Goal: Information Seeking & Learning: Learn about a topic

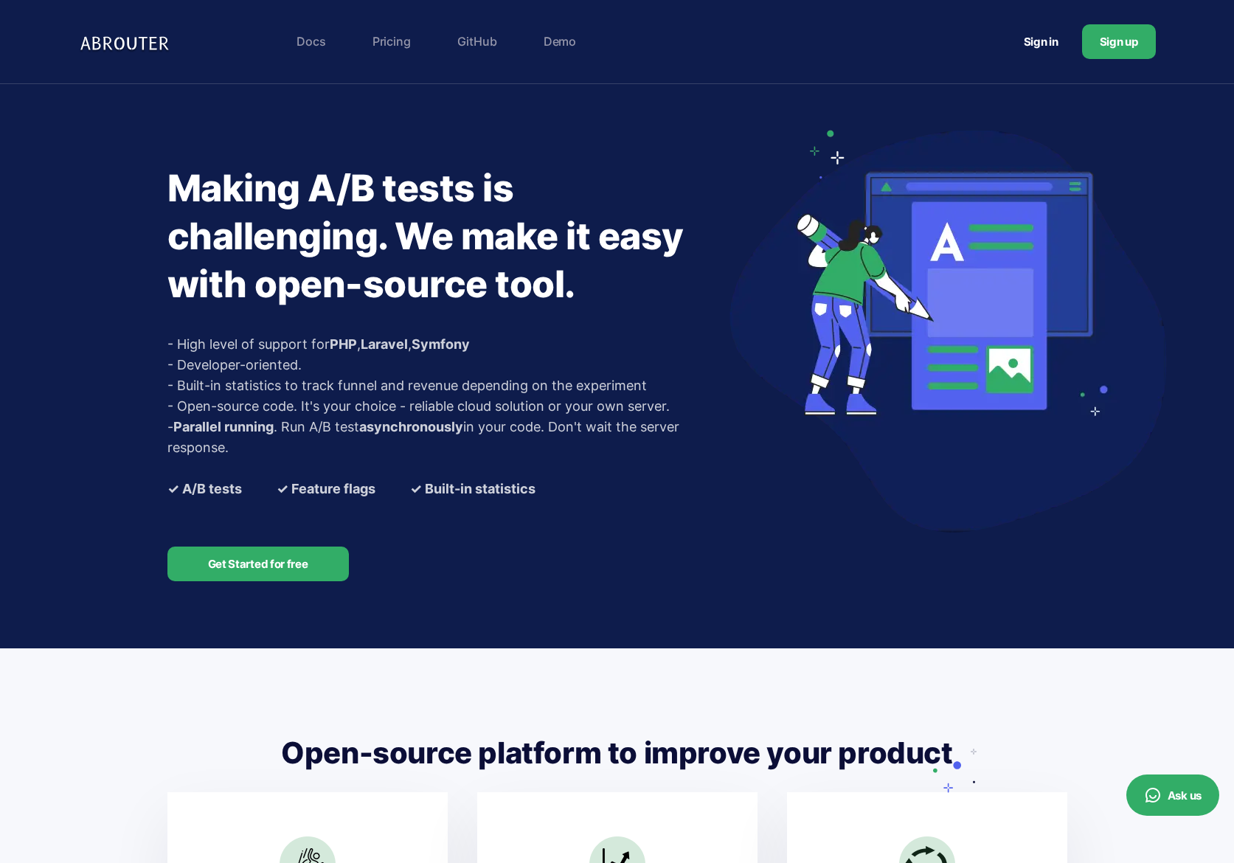
click at [384, 44] on link "Pricing" at bounding box center [391, 42] width 53 height 30
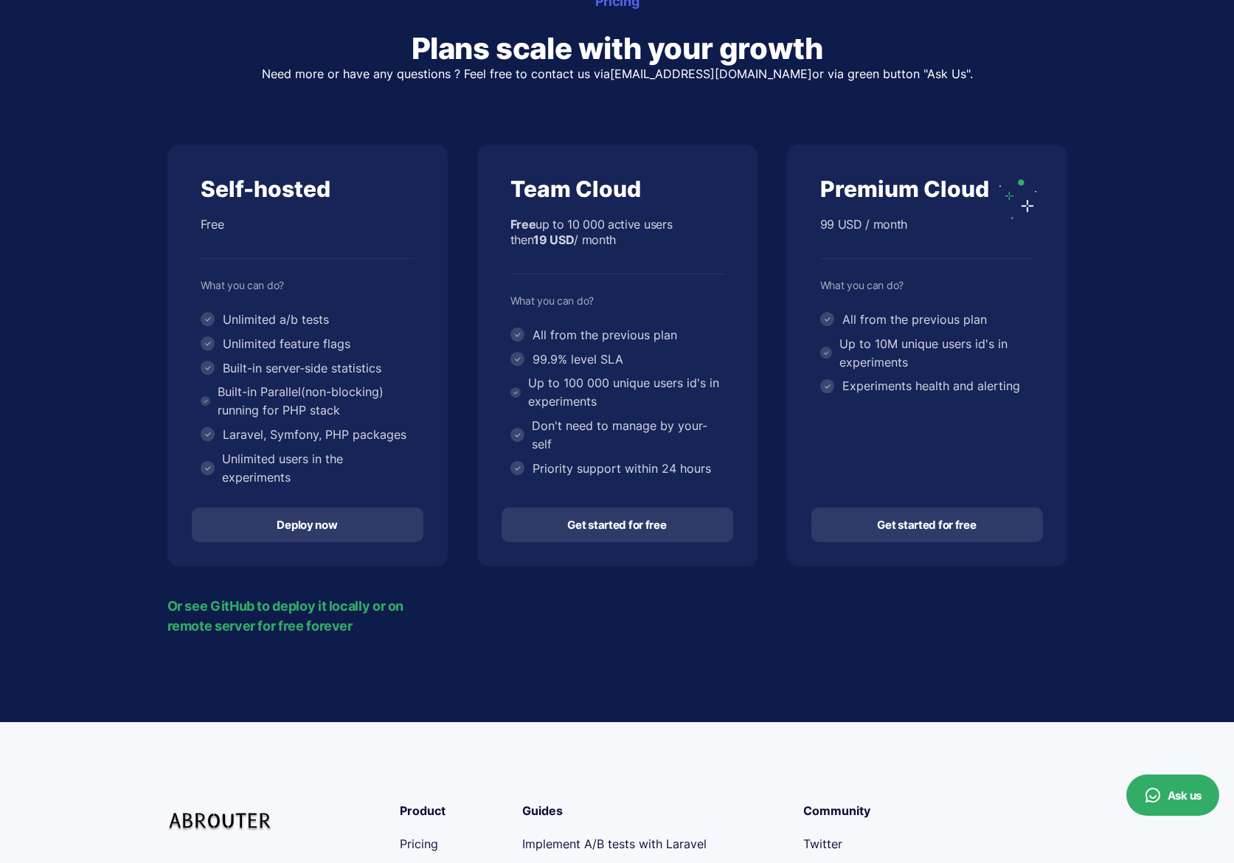
scroll to position [195, 0]
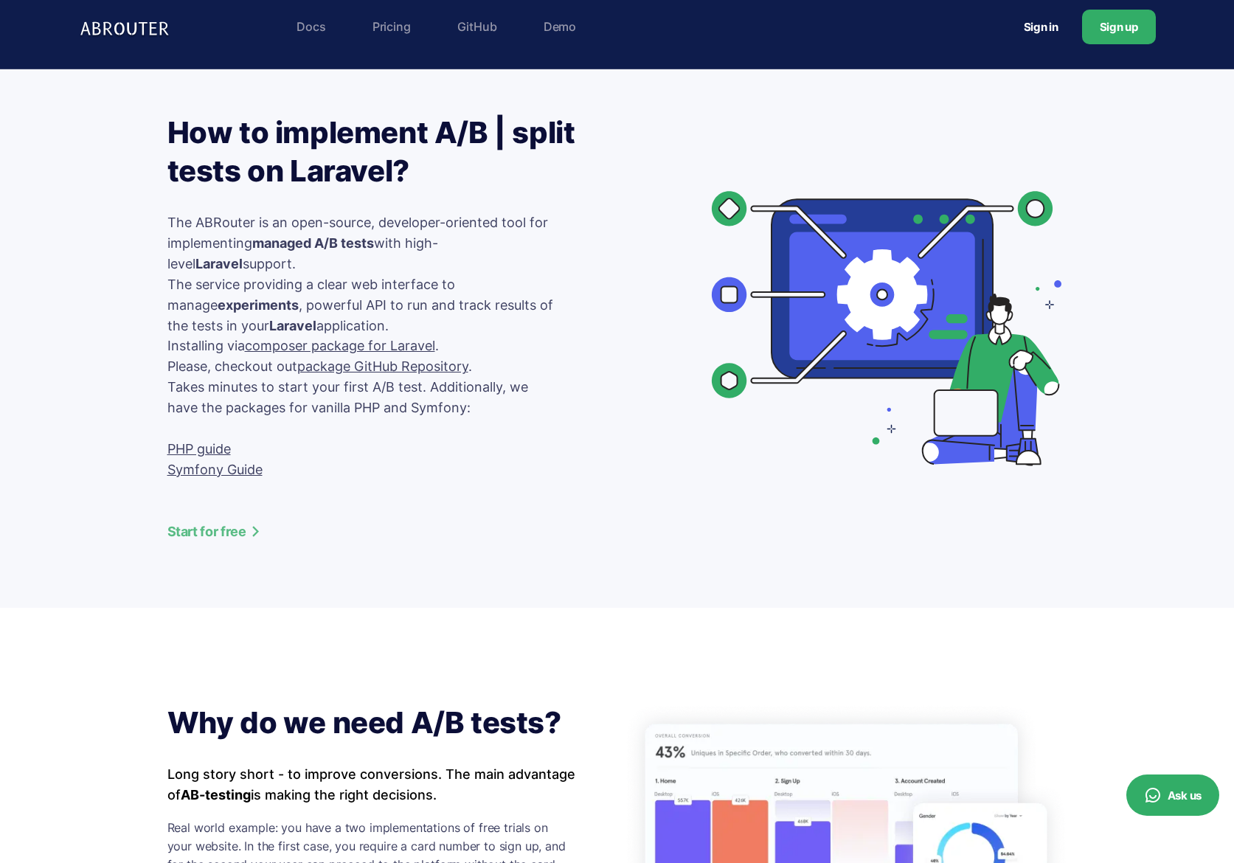
scroll to position [20, 0]
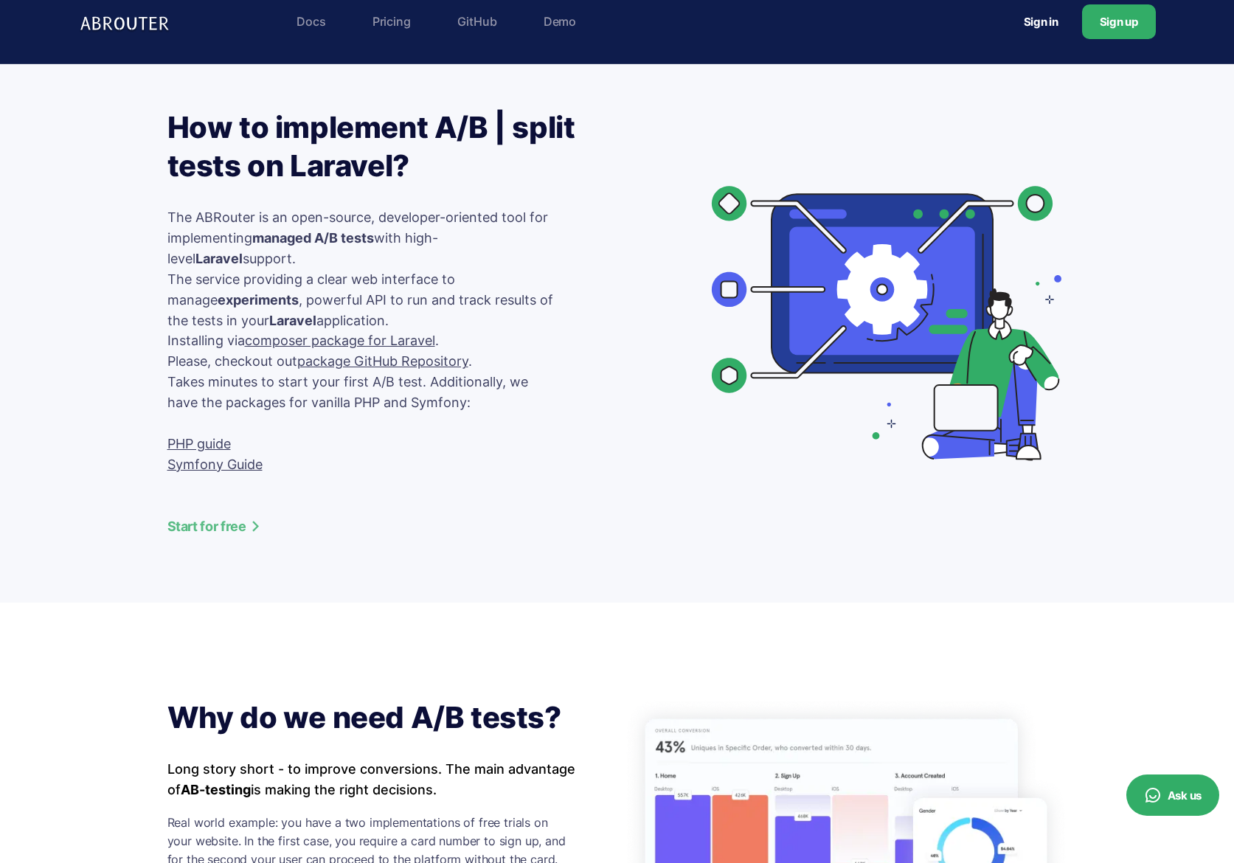
click at [556, 28] on link "Demo" at bounding box center [559, 22] width 47 height 30
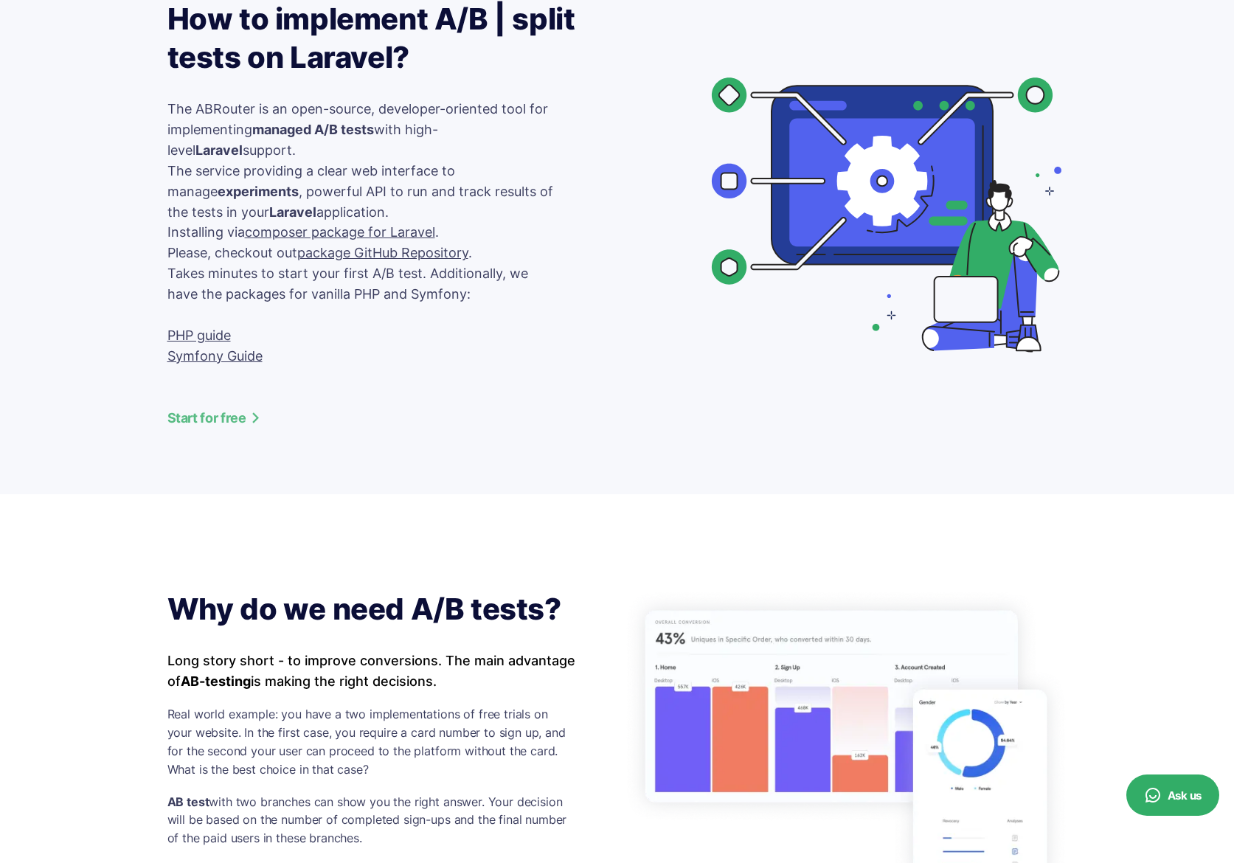
scroll to position [0, 0]
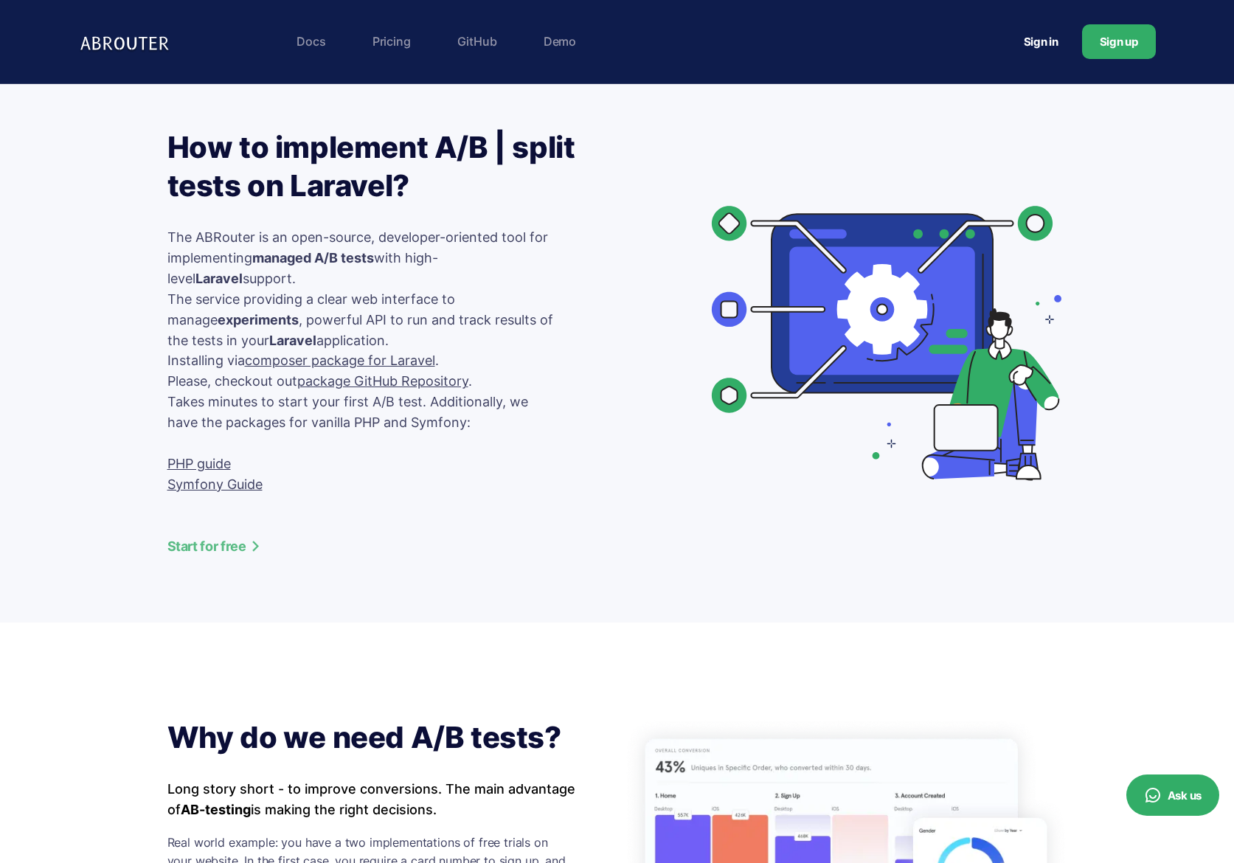
click at [206, 548] on link "Start for free" at bounding box center [360, 546] width 387 height 20
click at [387, 45] on link "Pricing" at bounding box center [391, 42] width 53 height 30
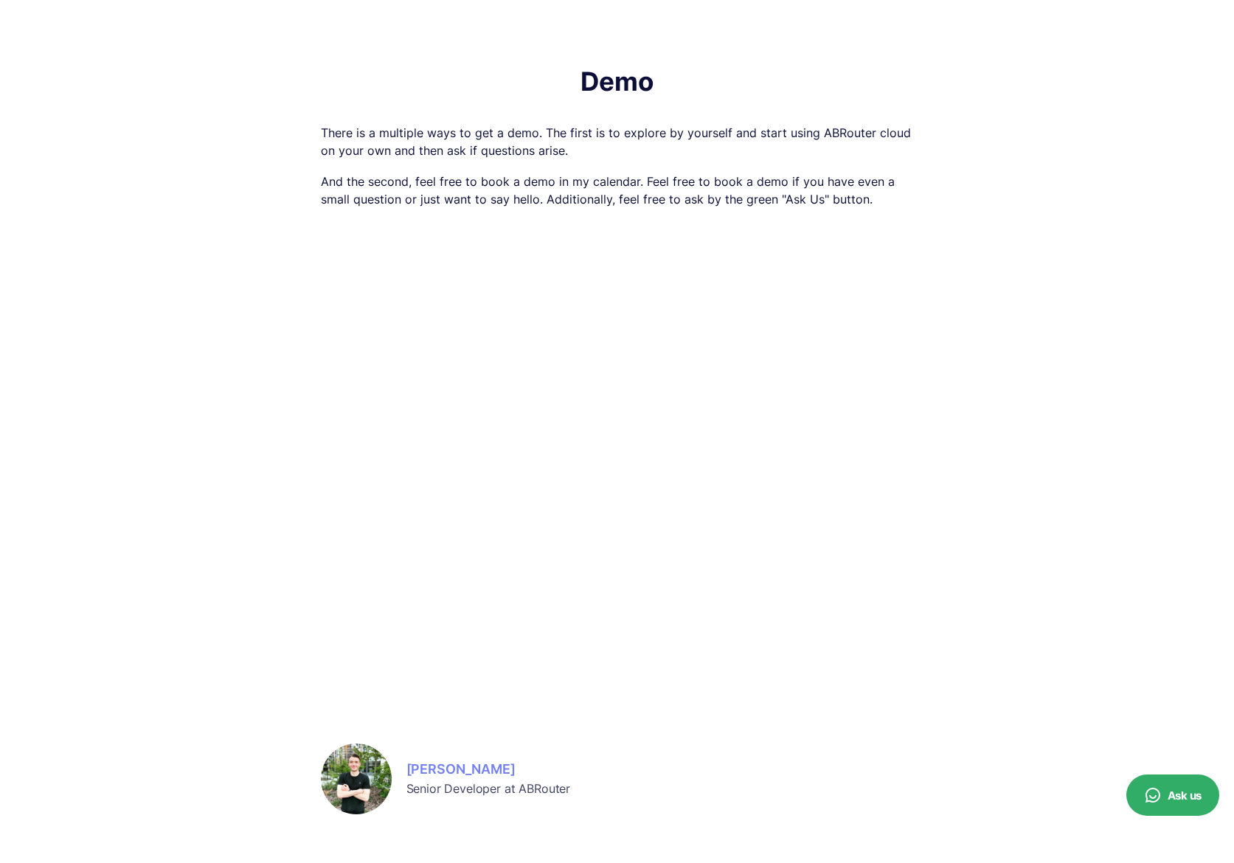
scroll to position [274, 0]
